Goal: Task Accomplishment & Management: Use online tool/utility

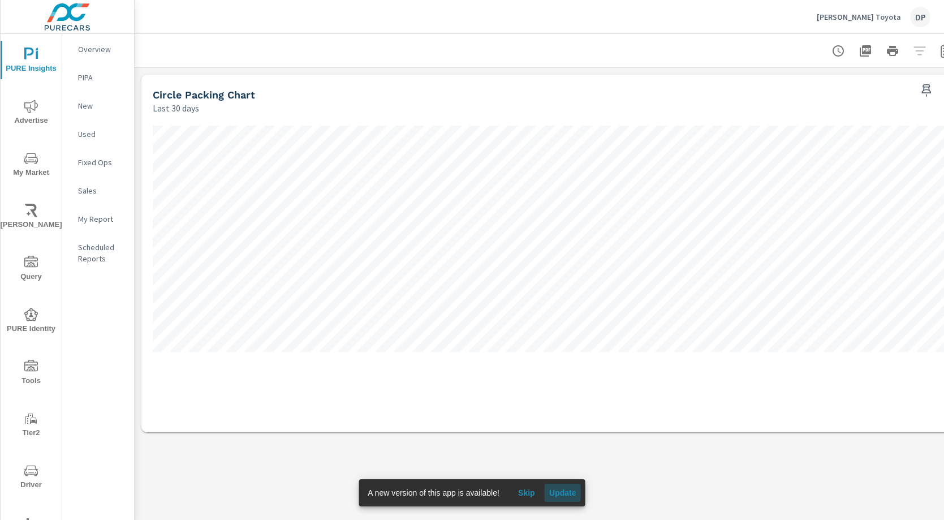
click at [568, 486] on button "Update" at bounding box center [562, 492] width 36 height 18
